Goal: Information Seeking & Learning: Learn about a topic

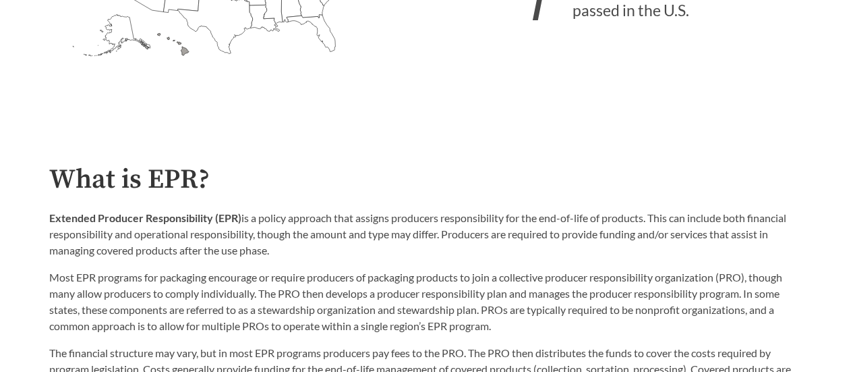
scroll to position [607, 0]
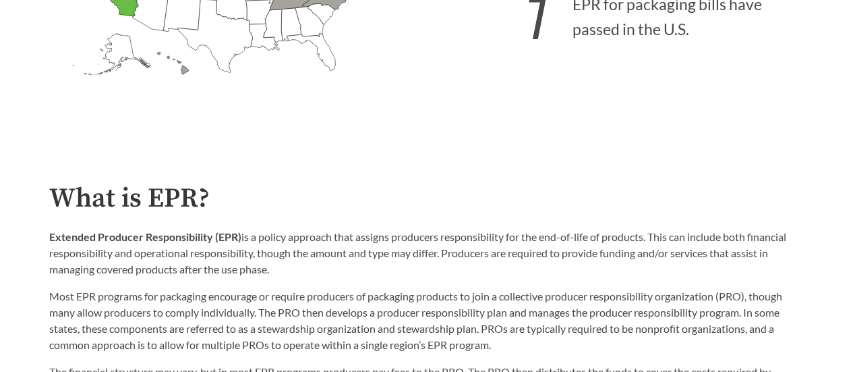
scroll to position [607, 0]
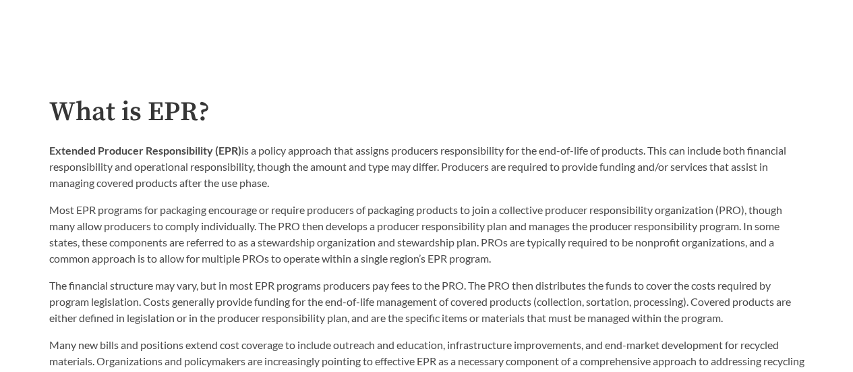
click at [334, 198] on div "Extended Producer Responsibility (EPR) is a policy approach that assigns produc…" at bounding box center [426, 204] width 755 height 124
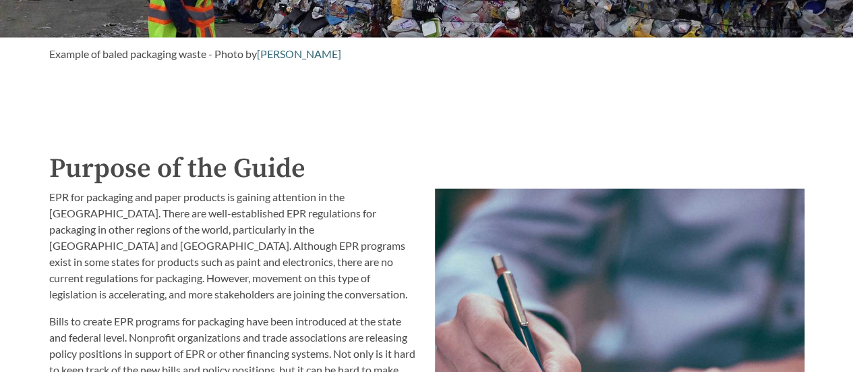
scroll to position [1281, 0]
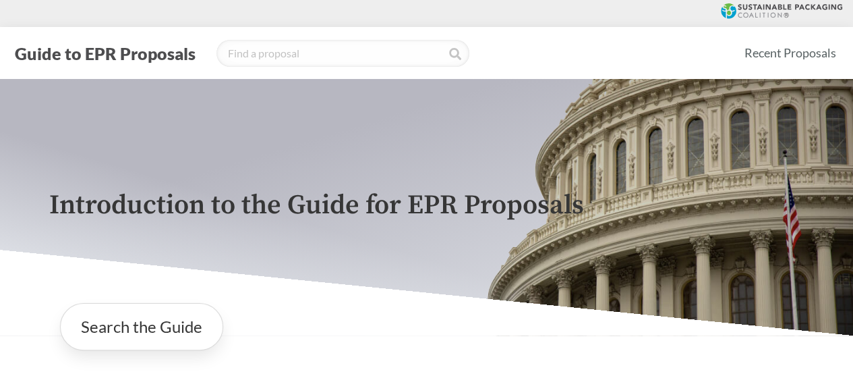
scroll to position [202, 0]
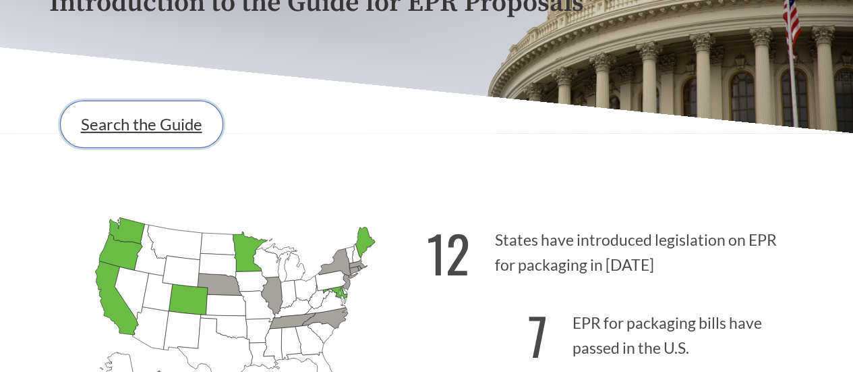
click at [167, 129] on link "Search the Guide" at bounding box center [141, 123] width 163 height 47
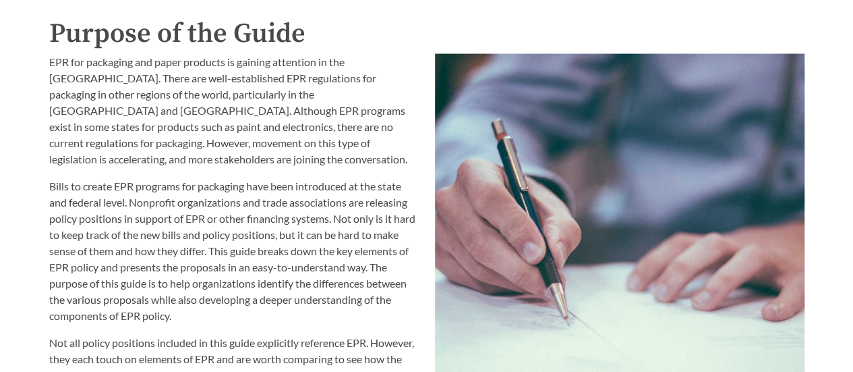
scroll to position [1416, 0]
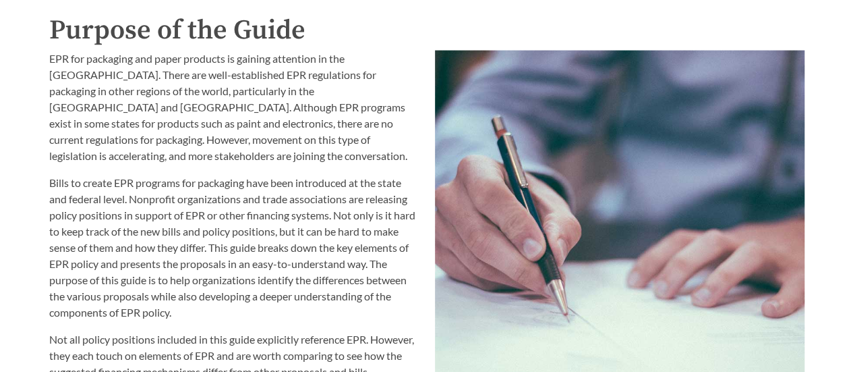
click at [50, 223] on p "Bills to create EPR programs for packaging have been introduced at the state an…" at bounding box center [234, 248] width 370 height 146
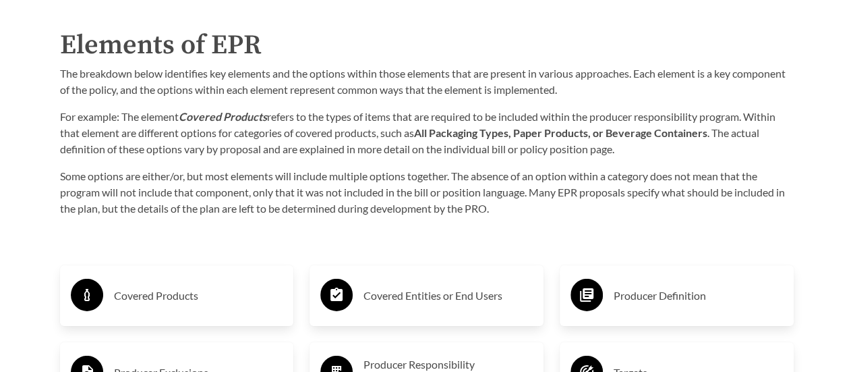
scroll to position [2042, 0]
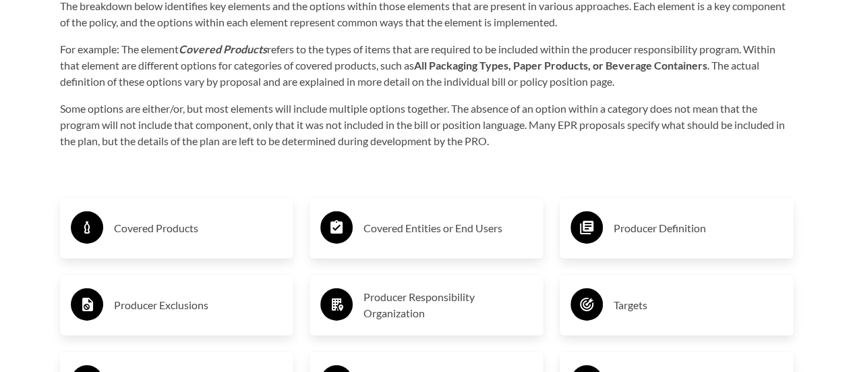
click at [169, 233] on h3 "Covered Products" at bounding box center [198, 228] width 169 height 22
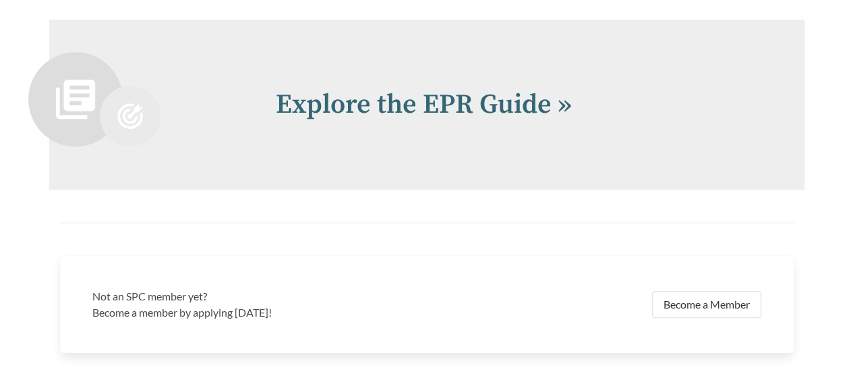
scroll to position [2851, 0]
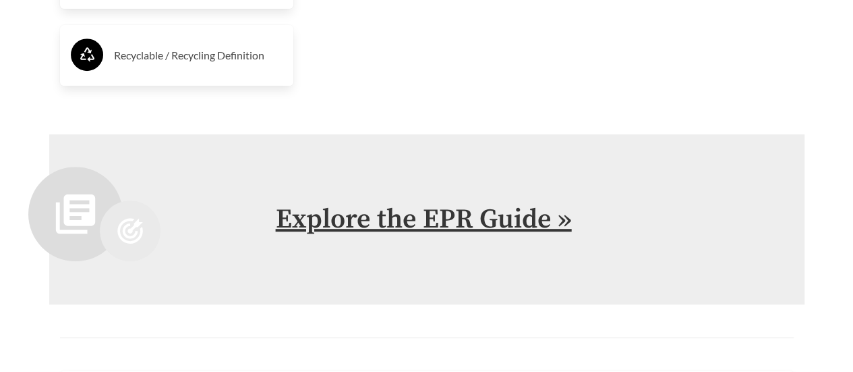
click at [336, 228] on link "Explore the EPR Guide »" at bounding box center [424, 219] width 296 height 34
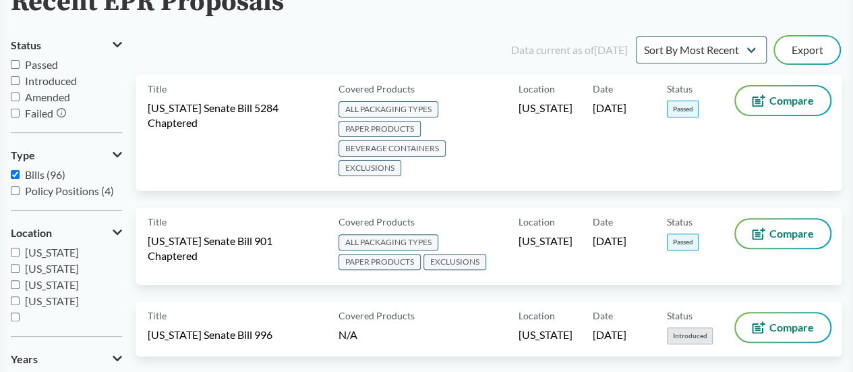
scroll to position [67, 0]
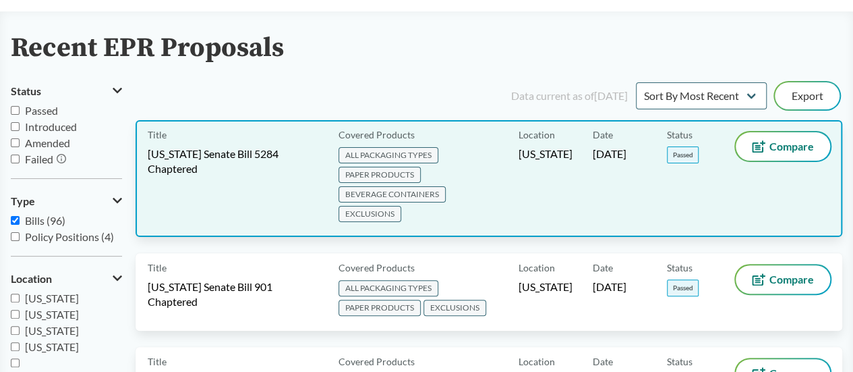
click at [224, 158] on span "Washington Senate Bill 5284 Chaptered" at bounding box center [235, 161] width 175 height 30
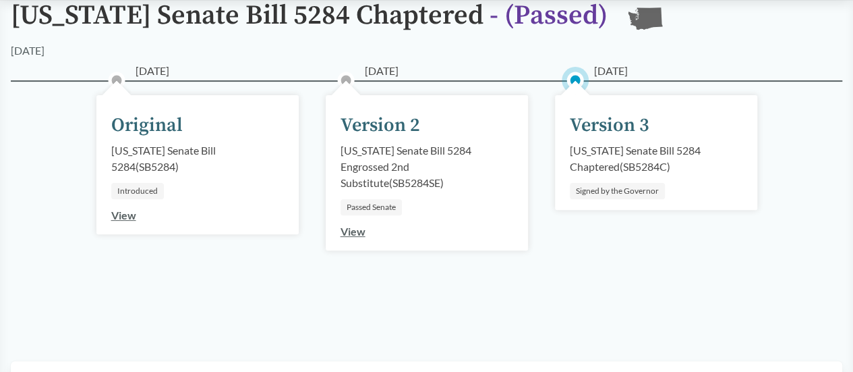
scroll to position [135, 0]
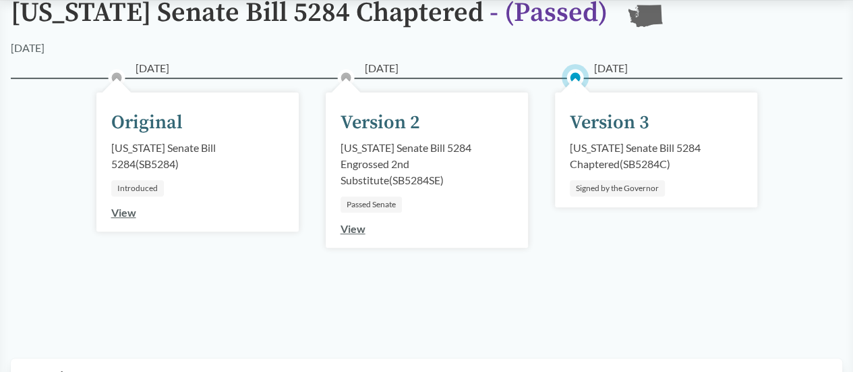
click at [595, 118] on div "Version 3" at bounding box center [610, 123] width 80 height 28
click at [595, 148] on div "Washington Senate Bill 5284 Chaptered ( SB5284C )" at bounding box center [656, 156] width 173 height 32
click at [608, 145] on div "Washington Senate Bill 5284 Chaptered ( SB5284C )" at bounding box center [656, 156] width 173 height 32
click at [577, 75] on circle at bounding box center [574, 77] width 13 height 13
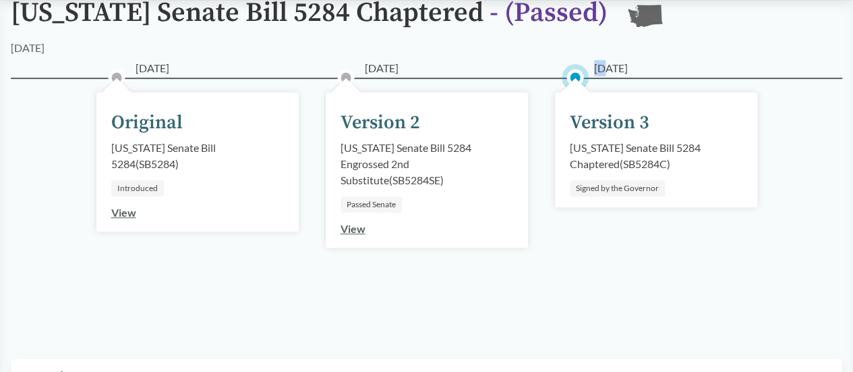
click at [577, 75] on circle at bounding box center [574, 77] width 13 height 13
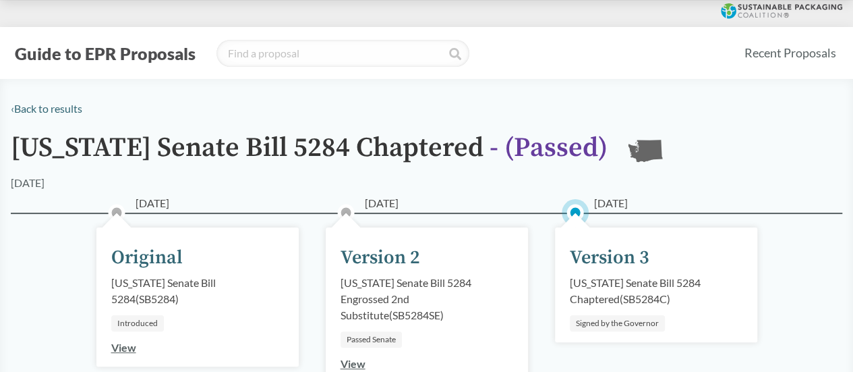
click at [582, 249] on div "Version 3" at bounding box center [610, 257] width 80 height 28
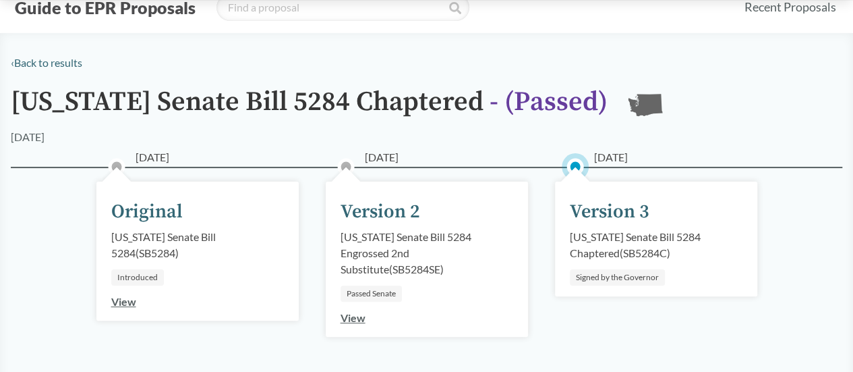
scroll to position [67, 0]
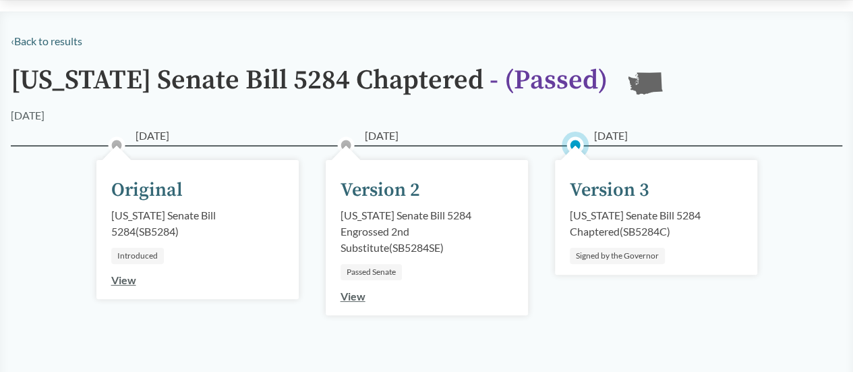
click at [372, 275] on div "Passed Senate" at bounding box center [371, 272] width 61 height 16
click at [356, 297] on link "View" at bounding box center [353, 295] width 25 height 13
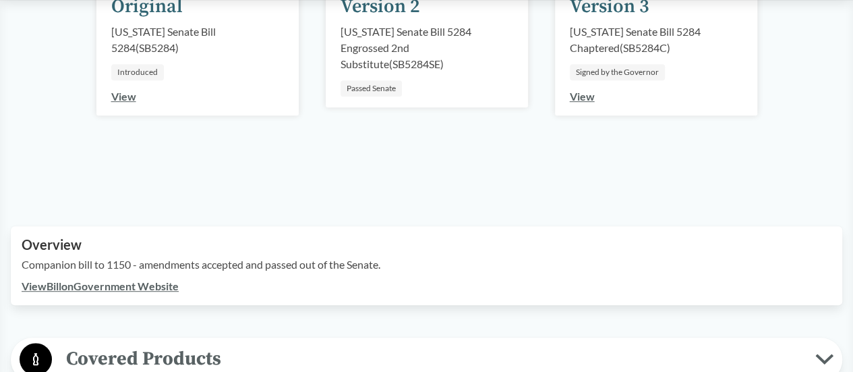
scroll to position [472, 0]
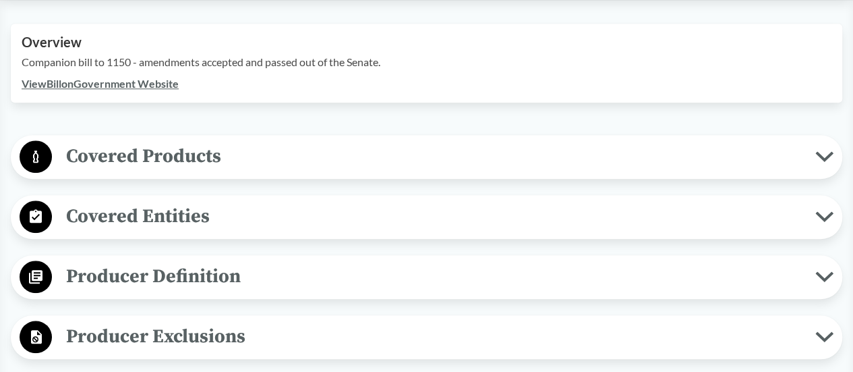
click at [248, 149] on span "Covered Products" at bounding box center [433, 156] width 763 height 30
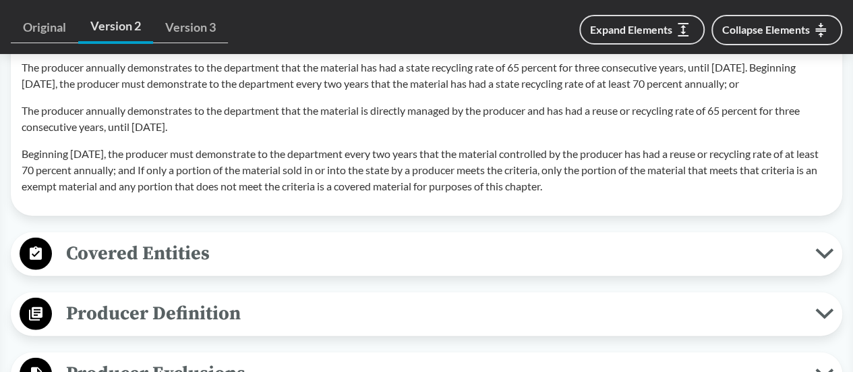
scroll to position [1618, 0]
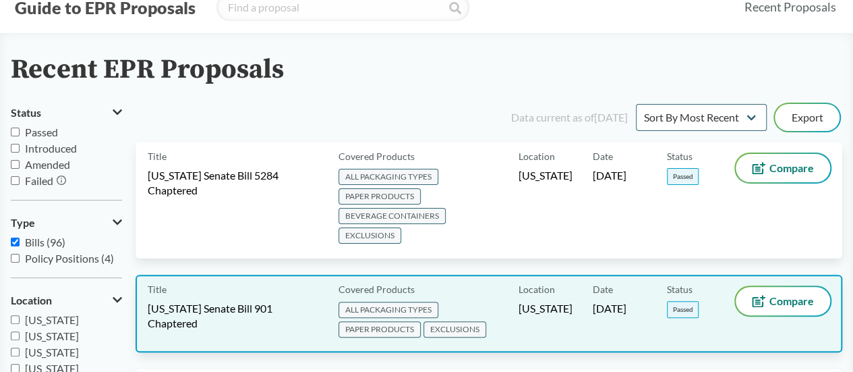
scroll to position [67, 0]
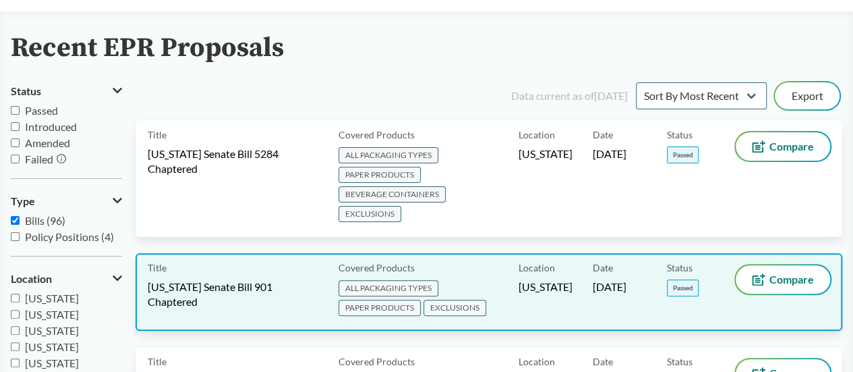
click at [257, 280] on div "Title Maryland Senate Bill 901 Chaptered" at bounding box center [240, 291] width 185 height 53
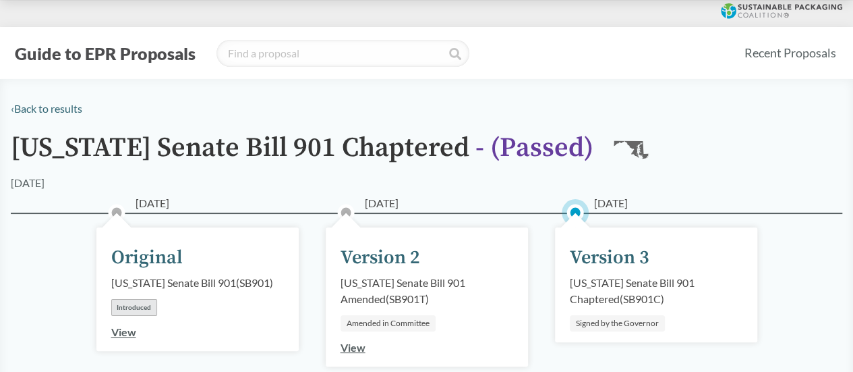
click at [353, 350] on link "View" at bounding box center [353, 347] width 25 height 13
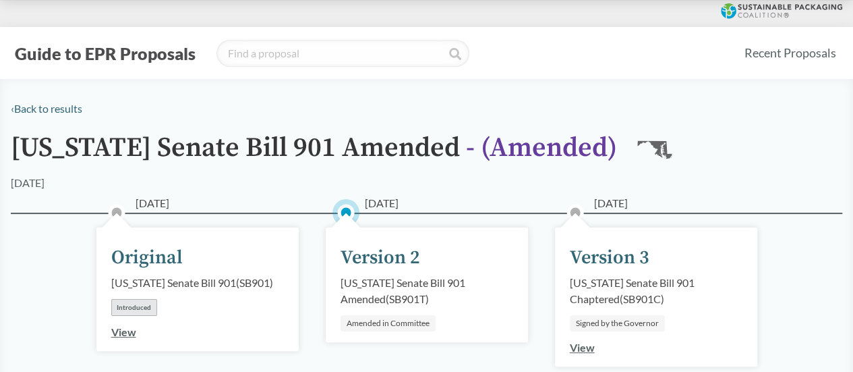
scroll to position [270, 0]
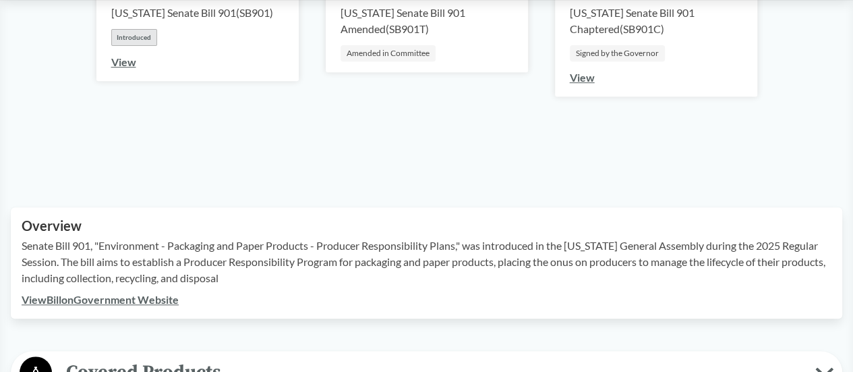
click at [575, 72] on link "View" at bounding box center [582, 77] width 25 height 13
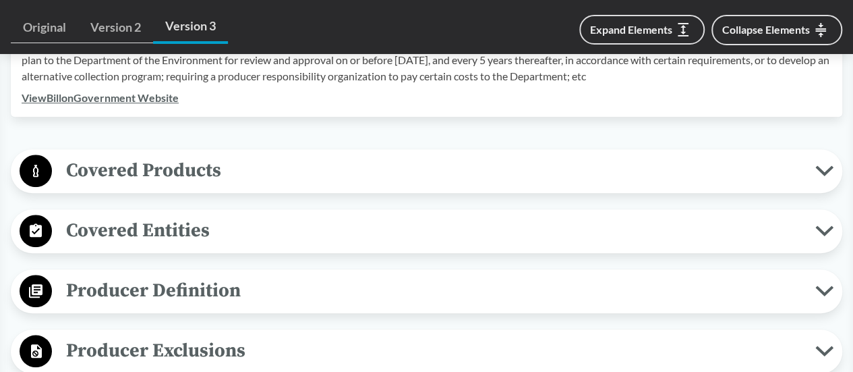
scroll to position [472, 0]
click at [311, 179] on span "Covered Products" at bounding box center [433, 169] width 763 height 30
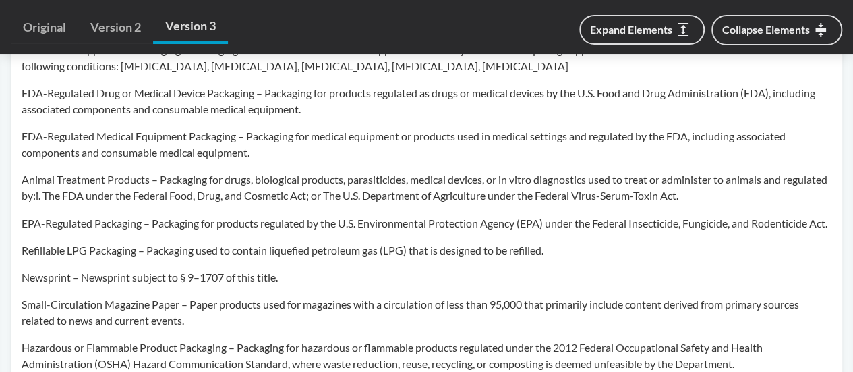
scroll to position [1012, 0]
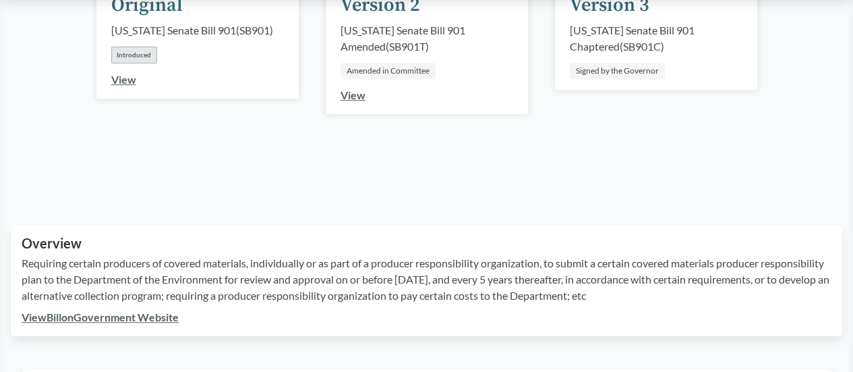
scroll to position [270, 0]
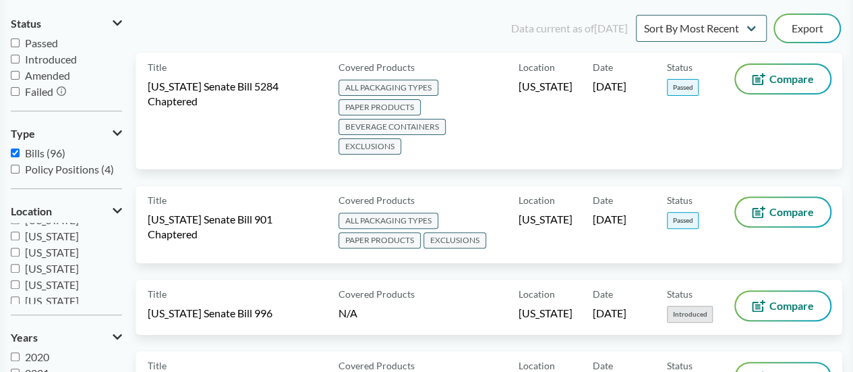
scroll to position [291, 0]
click at [54, 279] on span "Oregon" at bounding box center [52, 278] width 54 height 13
click at [20, 279] on input "Oregon" at bounding box center [15, 278] width 9 height 9
checkbox input "true"
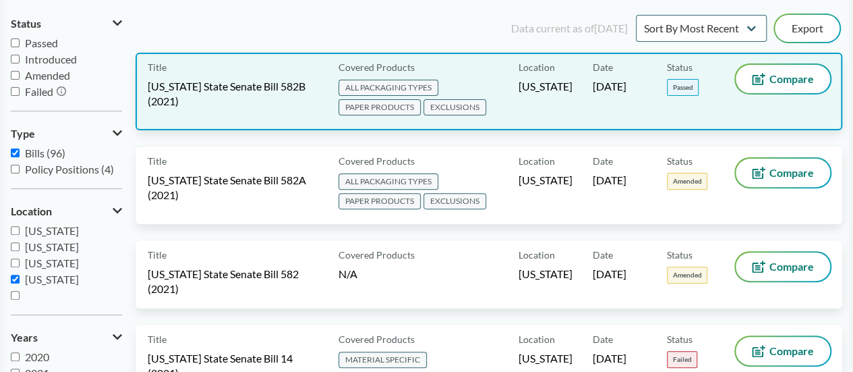
click at [242, 105] on span "Oregon State Senate Bill 582B (2021)" at bounding box center [235, 94] width 175 height 30
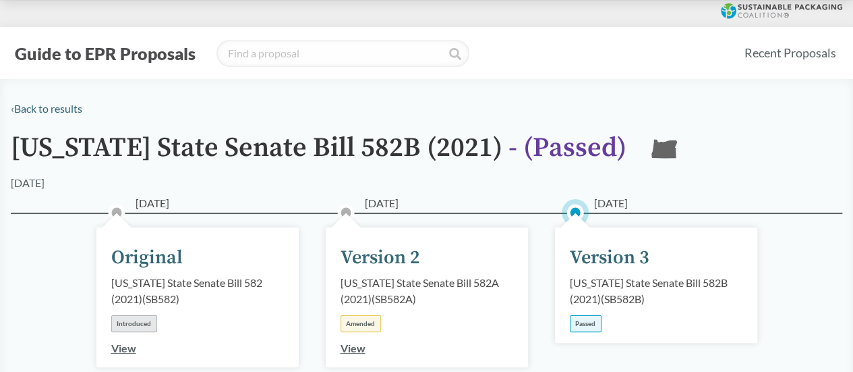
scroll to position [67, 0]
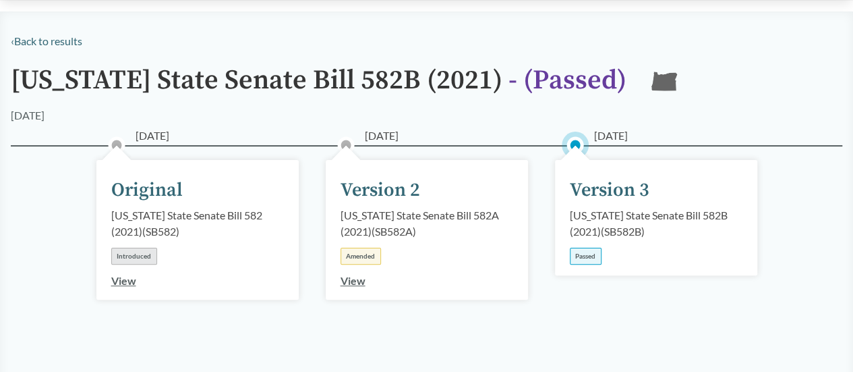
click at [578, 250] on div "Passed" at bounding box center [586, 255] width 32 height 17
click at [337, 285] on div "04/16/2021 Version 2 Oregon State Senate Bill 582A (2021) ( SB582A ) Amended Vi…" at bounding box center [427, 230] width 202 height 140
click at [341, 277] on link "View" at bounding box center [353, 280] width 25 height 13
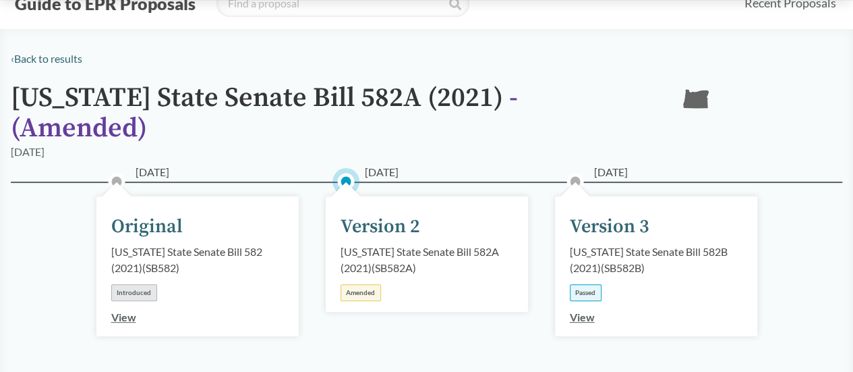
scroll to position [135, 0]
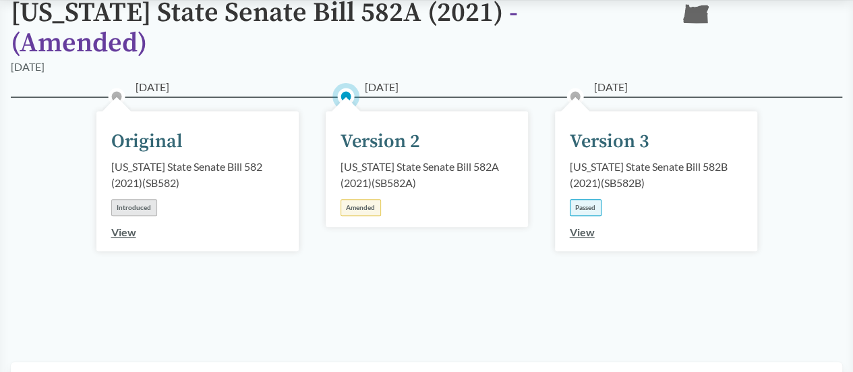
click at [574, 225] on link "View" at bounding box center [582, 231] width 25 height 13
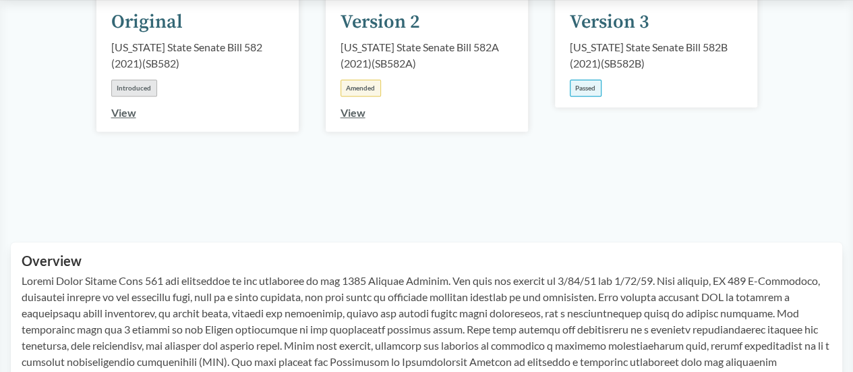
scroll to position [405, 0]
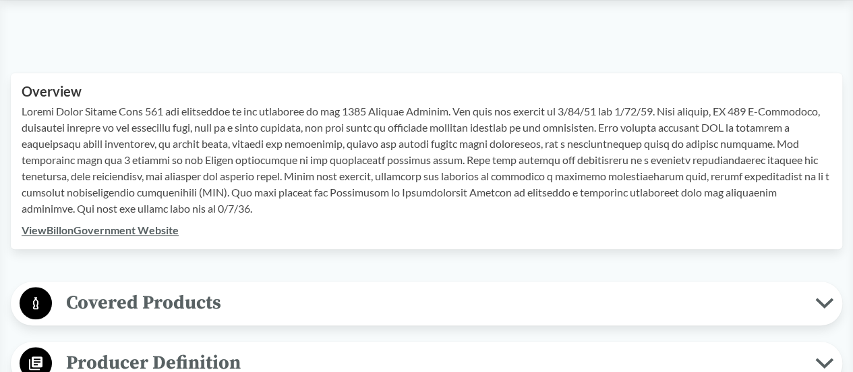
click at [87, 295] on span "Covered Products" at bounding box center [433, 302] width 763 height 30
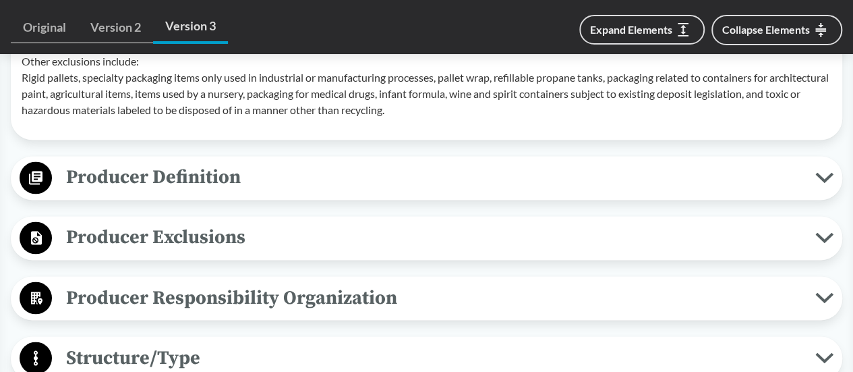
scroll to position [1012, 0]
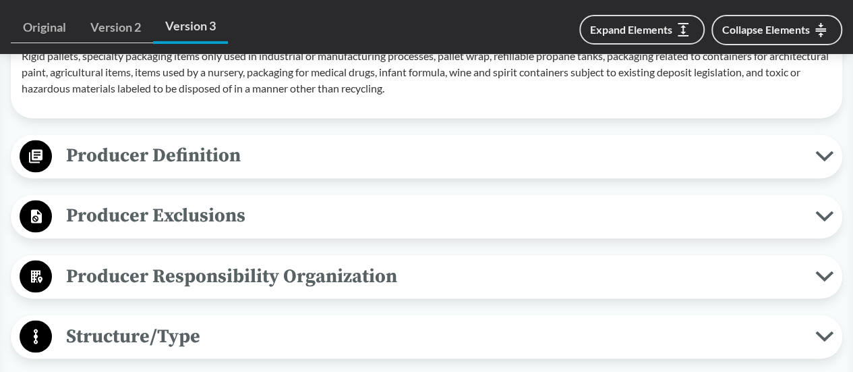
click at [196, 171] on span "Producer Definition" at bounding box center [433, 155] width 763 height 30
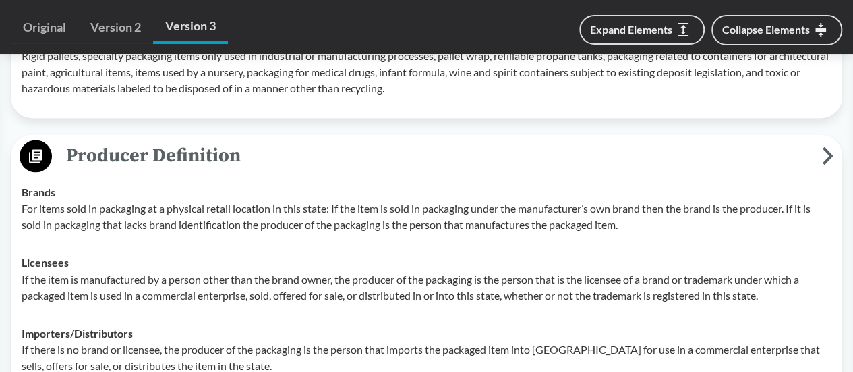
scroll to position [1079, 0]
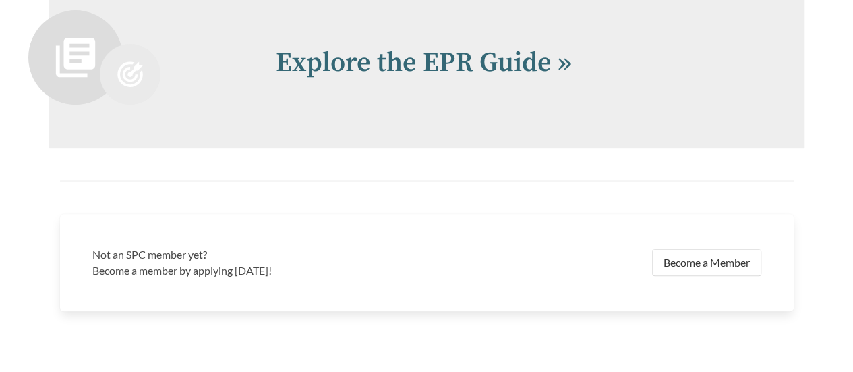
scroll to position [2360, 0]
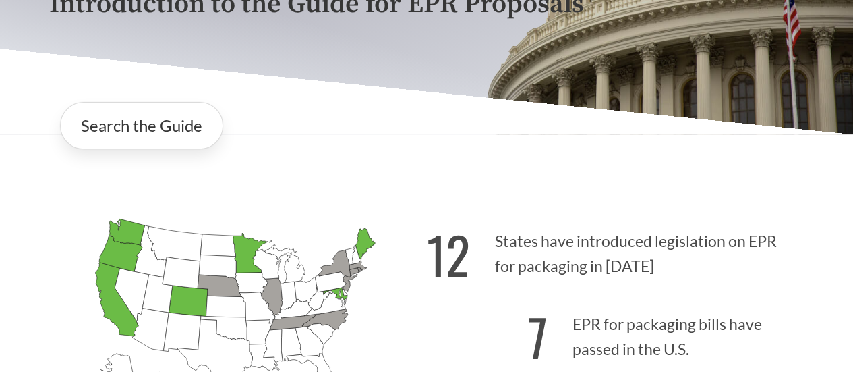
scroll to position [135, 0]
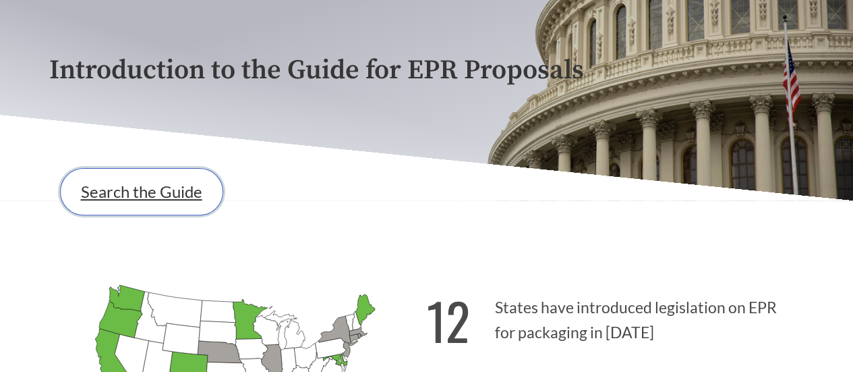
drag, startPoint x: 163, startPoint y: 265, endPoint x: 105, endPoint y: 214, distance: 77.5
click at [105, 214] on link "Search the Guide" at bounding box center [141, 191] width 163 height 47
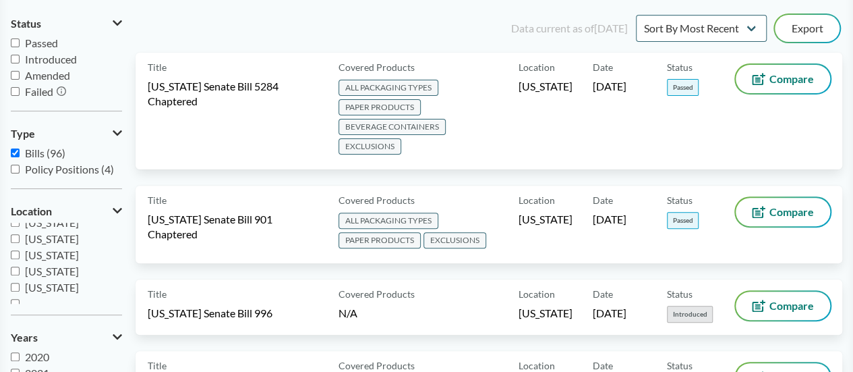
scroll to position [291, 0]
click at [51, 280] on span "Oregon" at bounding box center [52, 278] width 54 height 13
click at [20, 280] on input "Oregon" at bounding box center [15, 278] width 9 height 9
checkbox input "true"
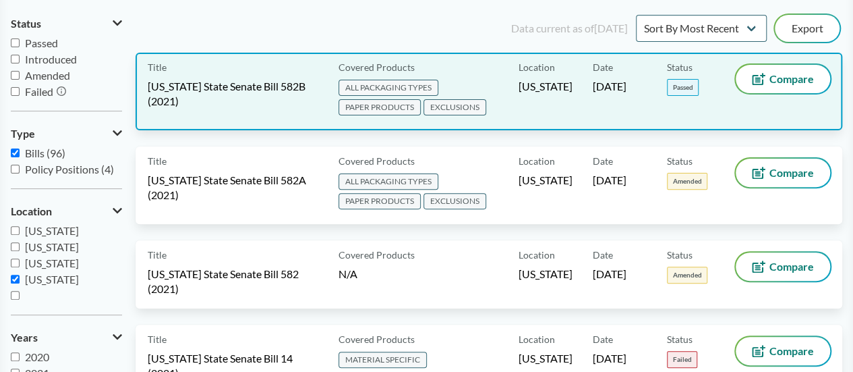
click at [295, 100] on span "Oregon State Senate Bill 582B (2021)" at bounding box center [235, 94] width 175 height 30
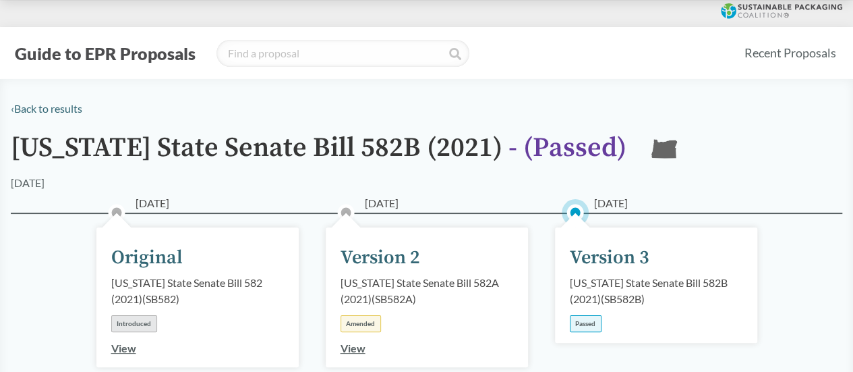
click at [581, 322] on div "Passed" at bounding box center [586, 323] width 32 height 17
click at [347, 346] on link "View" at bounding box center [353, 347] width 25 height 13
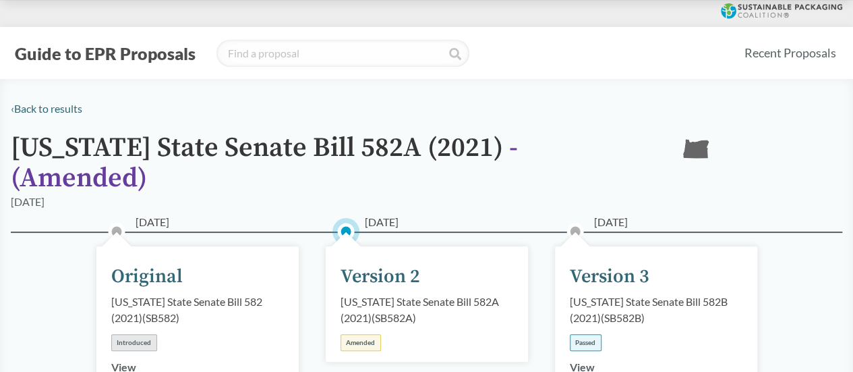
click at [583, 360] on link "View" at bounding box center [582, 366] width 25 height 13
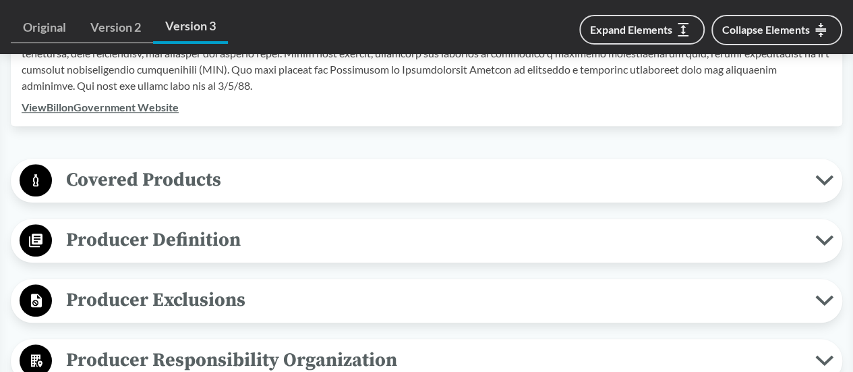
scroll to position [539, 0]
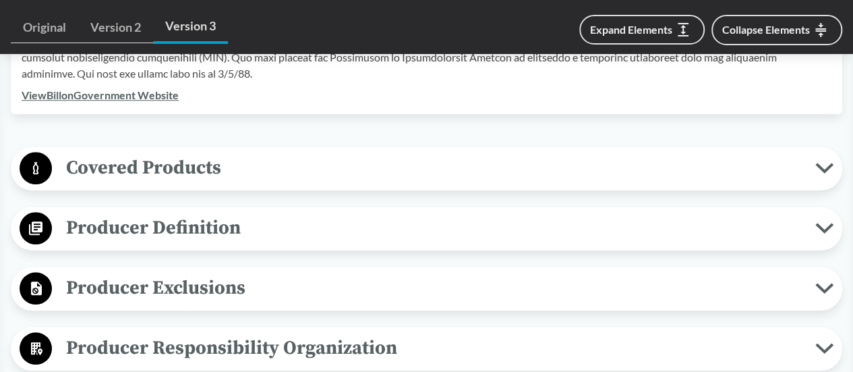
click at [84, 234] on span "Producer Definition" at bounding box center [433, 227] width 763 height 30
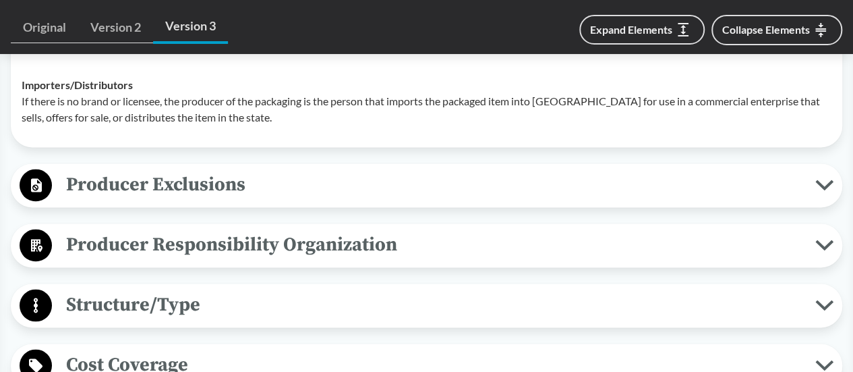
scroll to position [877, 0]
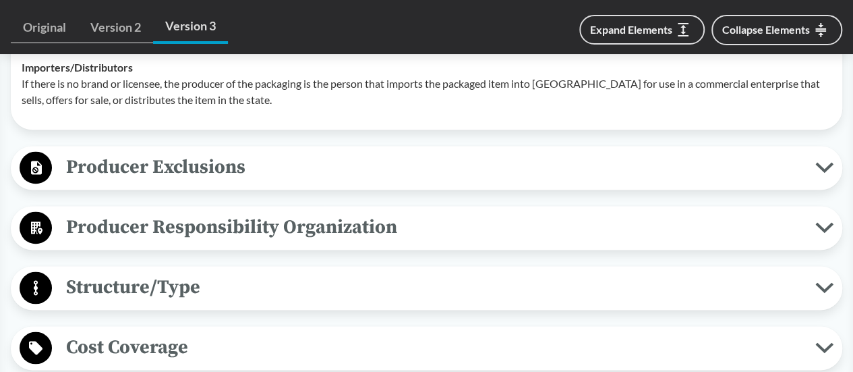
click at [270, 161] on span "Producer Exclusions" at bounding box center [433, 167] width 763 height 30
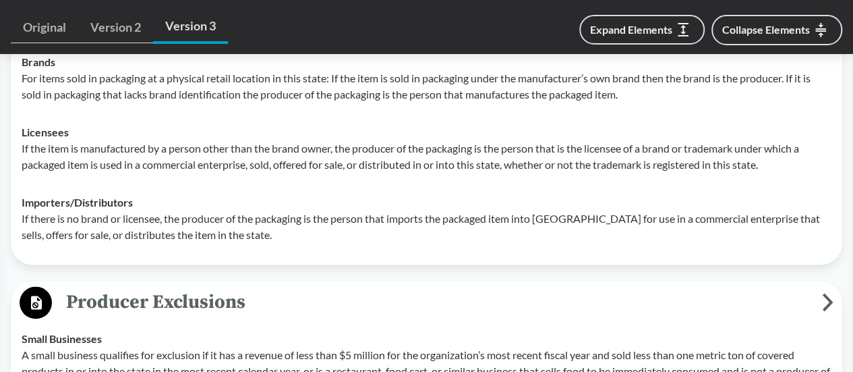
scroll to position [674, 0]
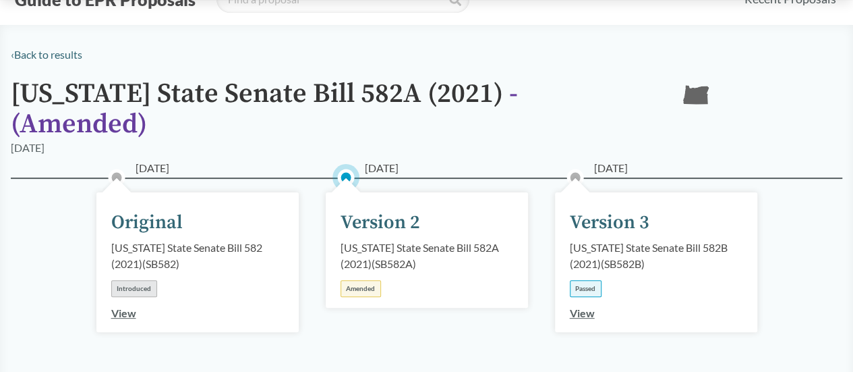
scroll to position [135, 0]
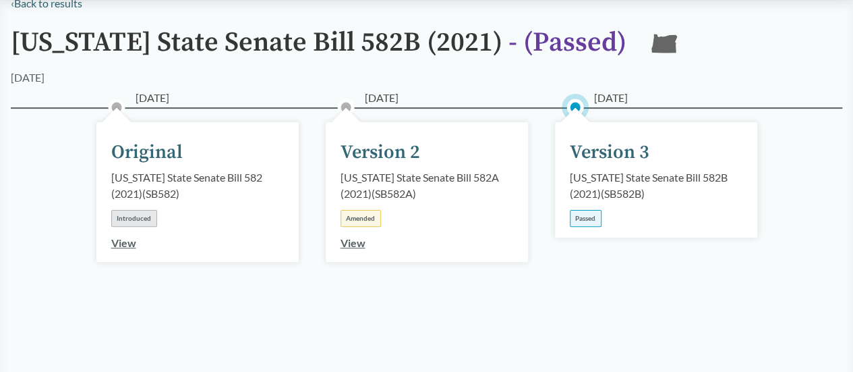
scroll to position [202, 0]
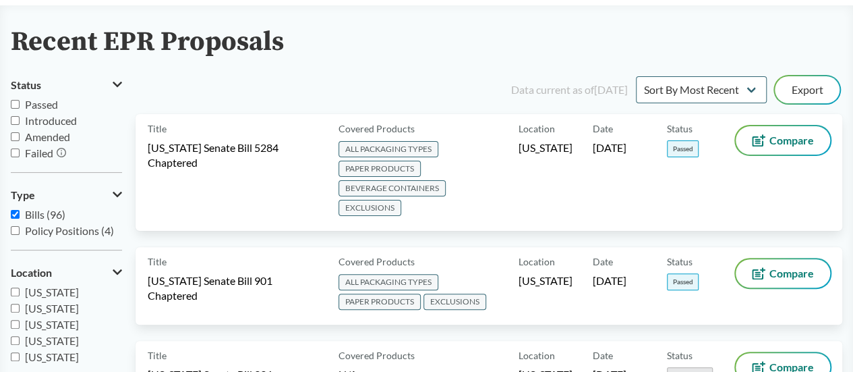
scroll to position [135, 0]
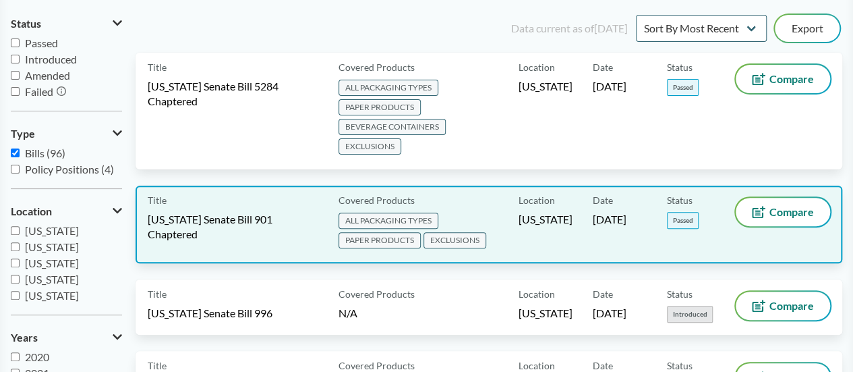
click at [233, 212] on span "Maryland Senate Bill 901 Chaptered" at bounding box center [235, 227] width 175 height 30
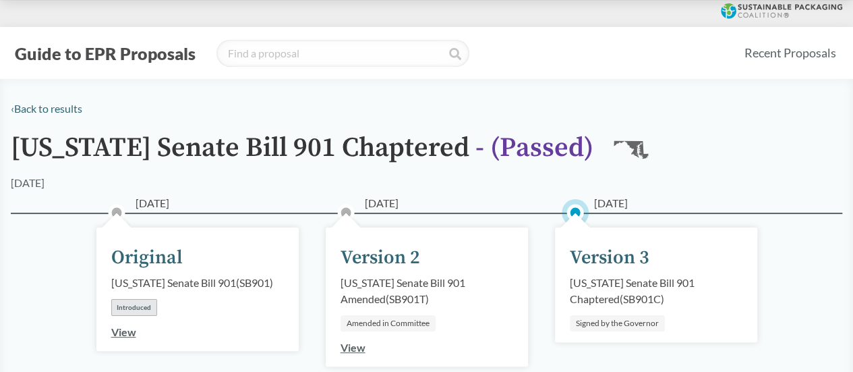
scroll to position [67, 0]
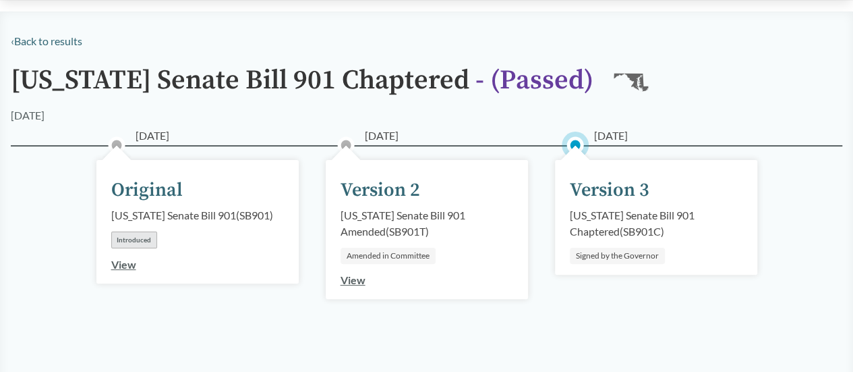
click at [344, 278] on link "View" at bounding box center [353, 279] width 25 height 13
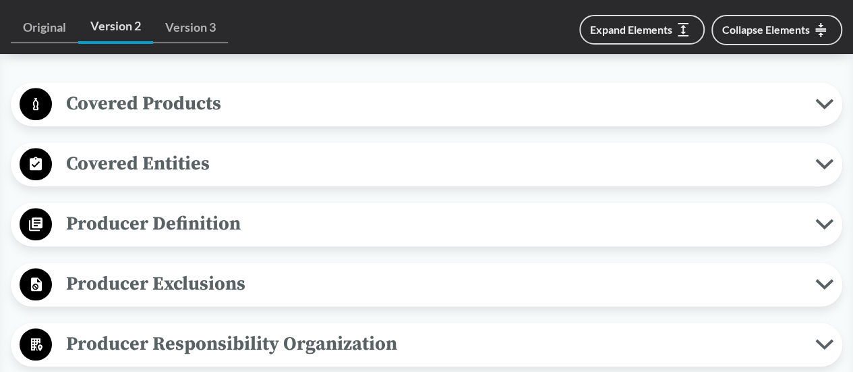
scroll to position [539, 0]
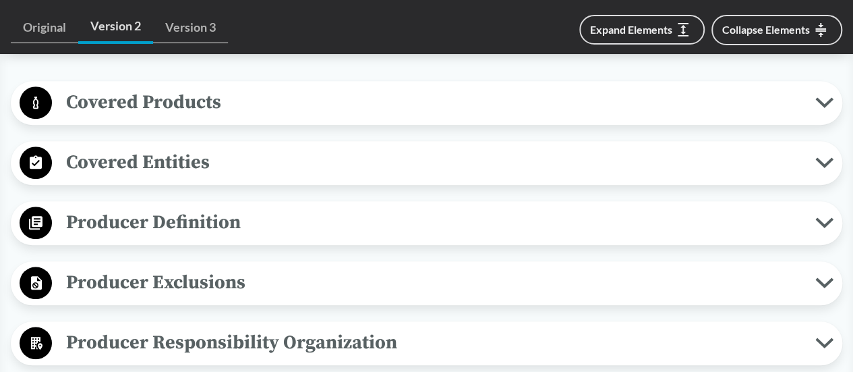
click at [171, 232] on span "Producer Definition" at bounding box center [433, 222] width 763 height 30
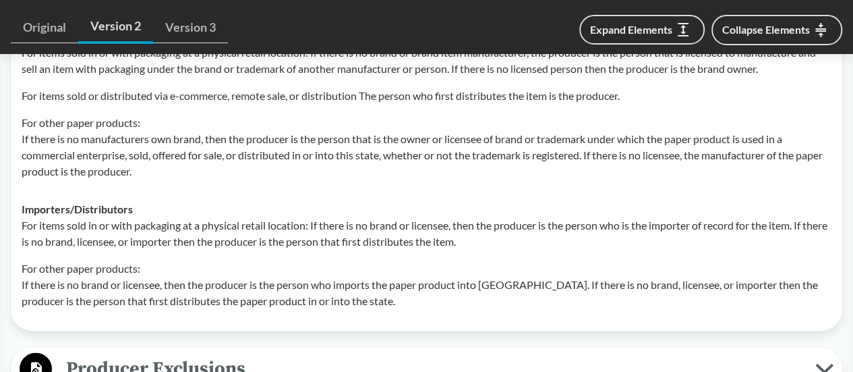
scroll to position [944, 0]
